Goal: Task Accomplishment & Management: Manage account settings

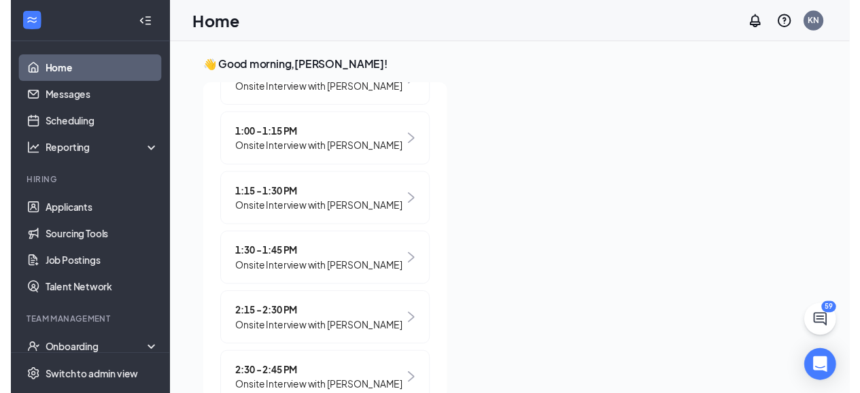
scroll to position [600, 0]
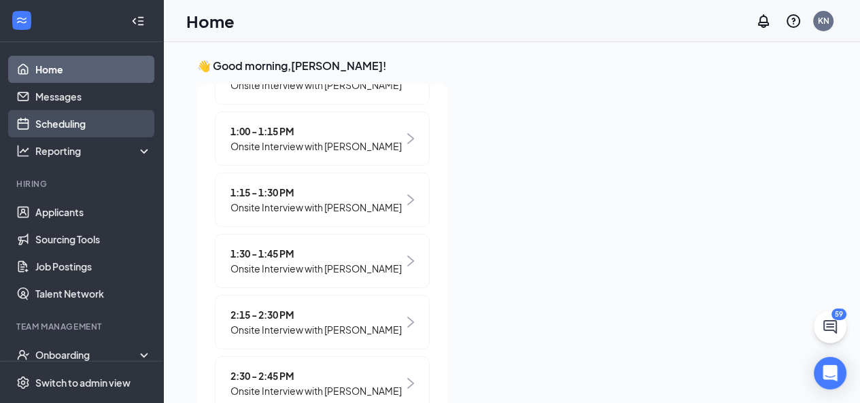
drag, startPoint x: 71, startPoint y: 122, endPoint x: 82, endPoint y: 122, distance: 10.9
click at [82, 122] on link "Scheduling" at bounding box center [93, 123] width 116 height 27
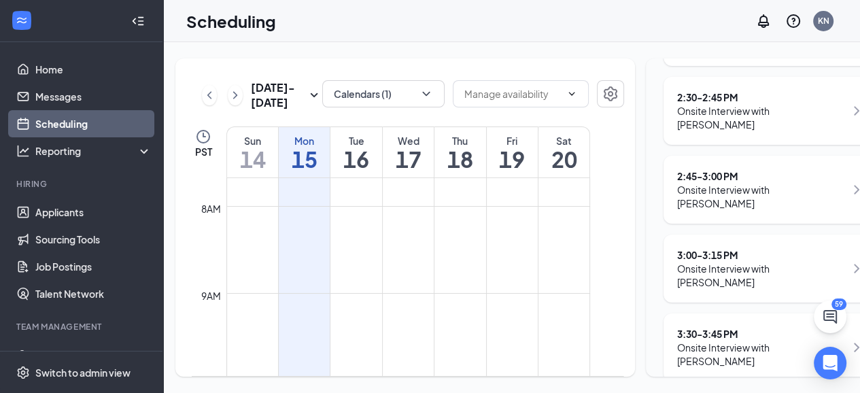
scroll to position [20, 0]
click at [745, 341] on div "Onsite Interview with [PERSON_NAME]" at bounding box center [761, 354] width 168 height 27
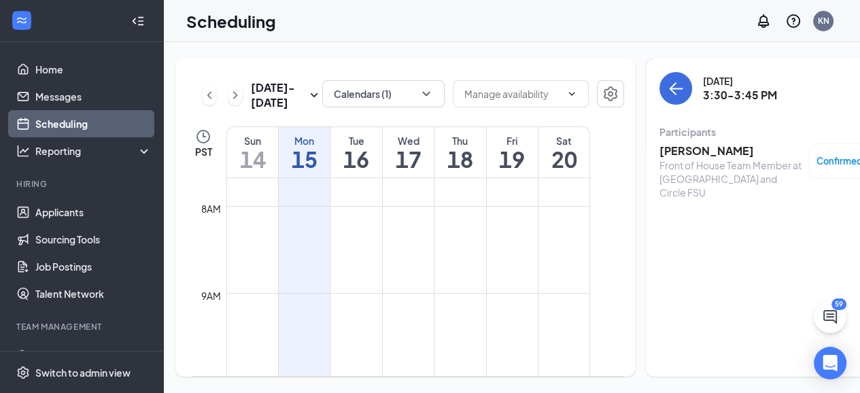
click at [694, 158] on div "Front of House Team Member at [GEOGRAPHIC_DATA] and Circle FSU" at bounding box center [730, 178] width 143 height 41
click at [694, 156] on h3 "[PERSON_NAME]" at bounding box center [730, 150] width 143 height 15
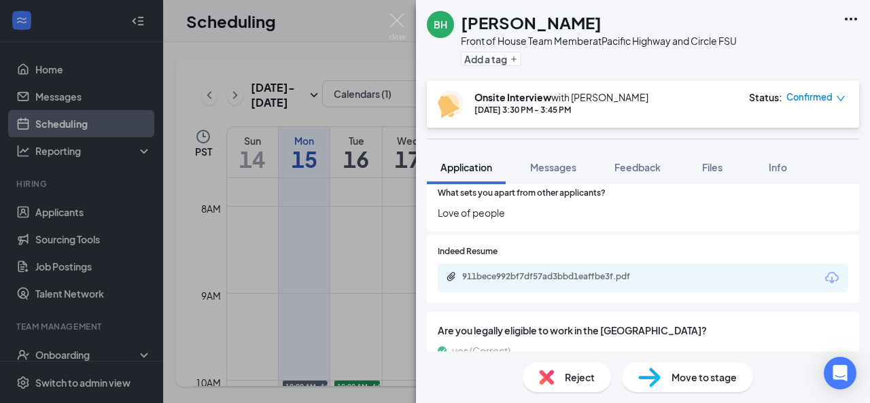
scroll to position [570, 0]
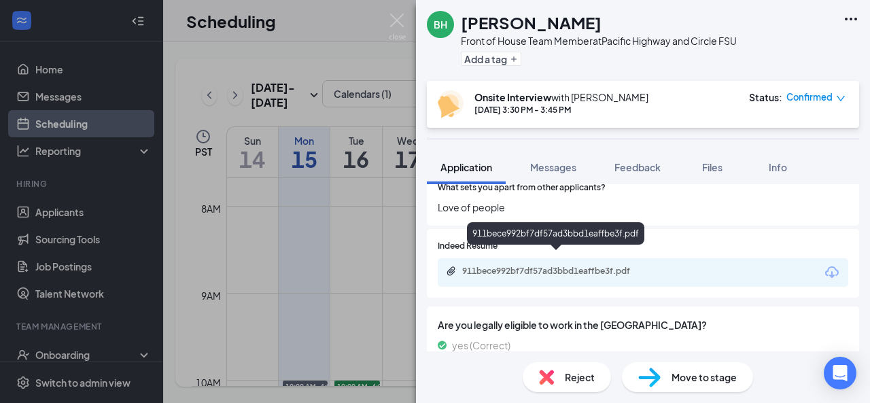
click at [566, 258] on div "911bece992bf7df57ad3bbd1eaffbe3f.pdf" at bounding box center [643, 272] width 411 height 29
click at [551, 266] on div "911bece992bf7df57ad3bbd1eaffbe3f.pdf" at bounding box center [557, 271] width 190 height 11
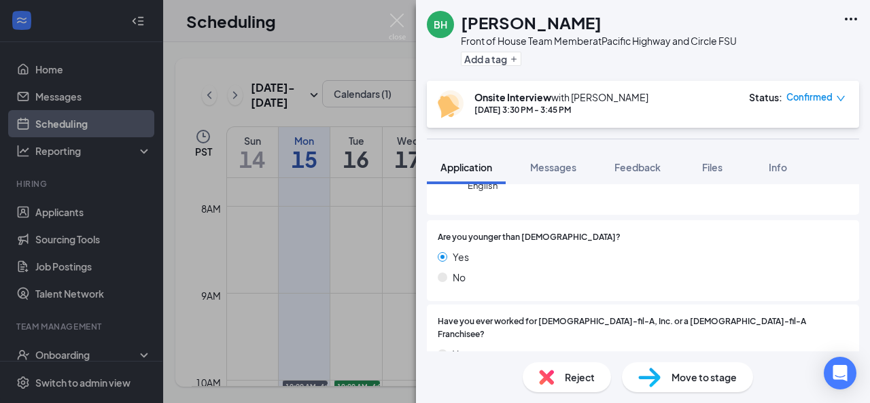
scroll to position [164, 0]
